Goal: Information Seeking & Learning: Learn about a topic

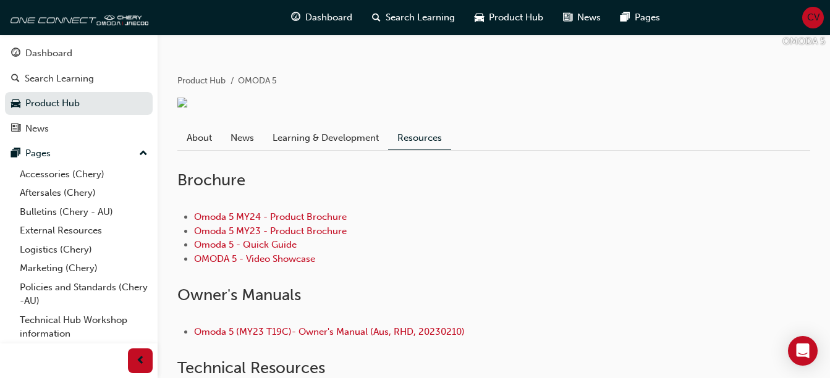
scroll to position [204, 0]
click at [54, 204] on link "Bulletins (Chery - AU)" at bounding box center [84, 212] width 138 height 19
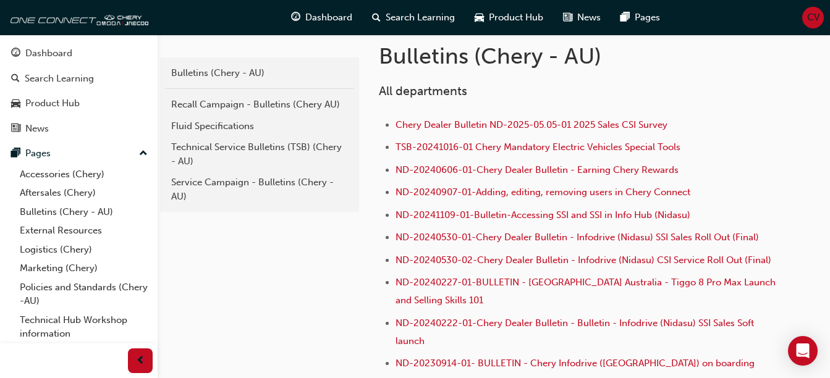
scroll to position [242, 0]
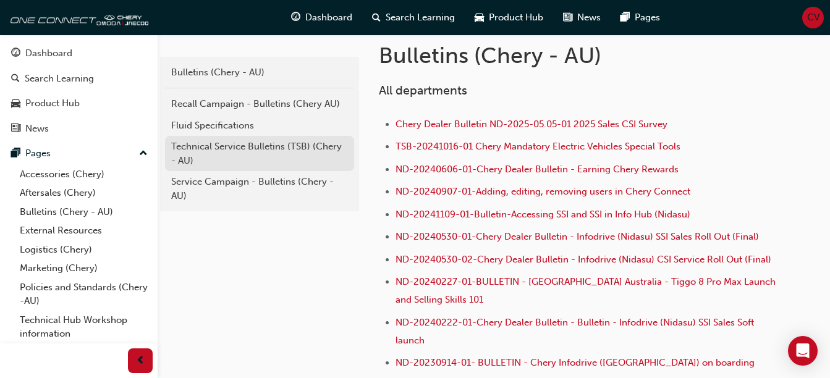
click at [261, 148] on div "Technical Service Bulletins (TSB) (Chery - AU)" at bounding box center [259, 154] width 177 height 28
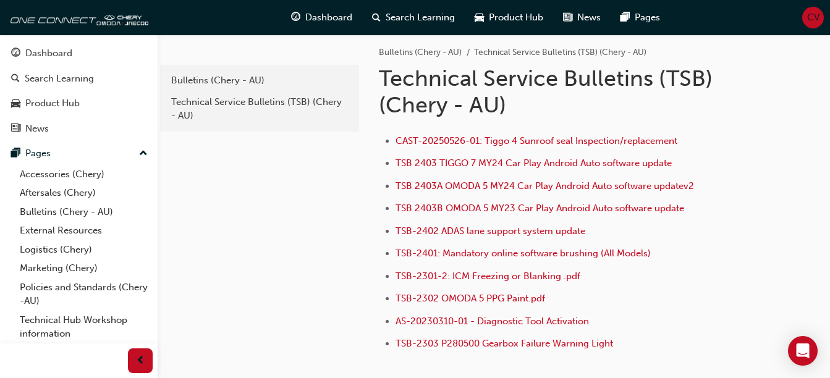
scroll to position [11, 0]
